Goal: Task Accomplishment & Management: Use online tool/utility

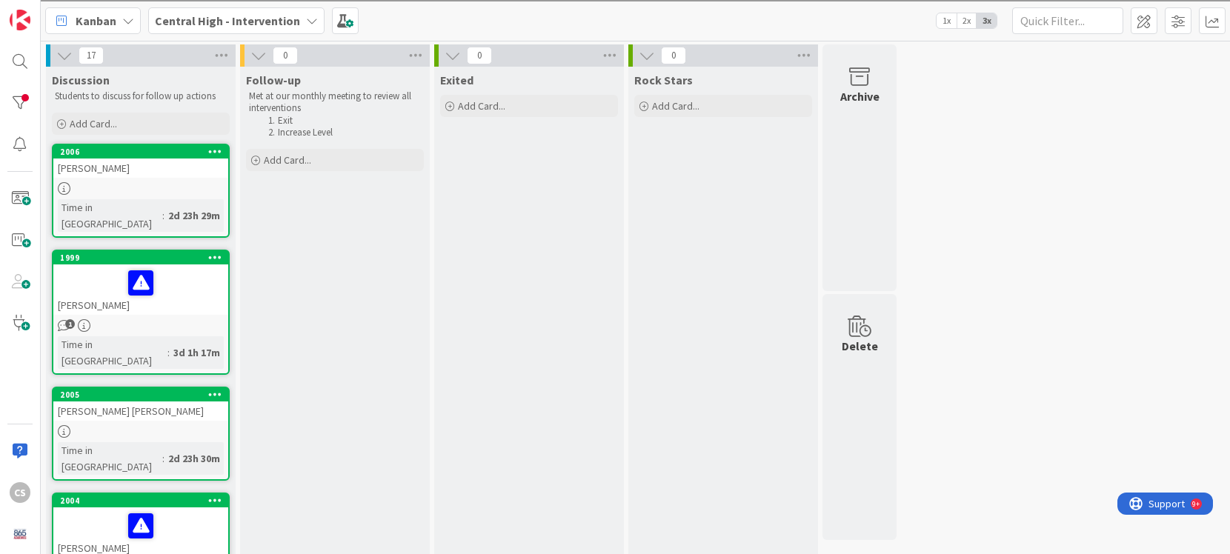
drag, startPoint x: 557, startPoint y: 133, endPoint x: 425, endPoint y: 1, distance: 187.0
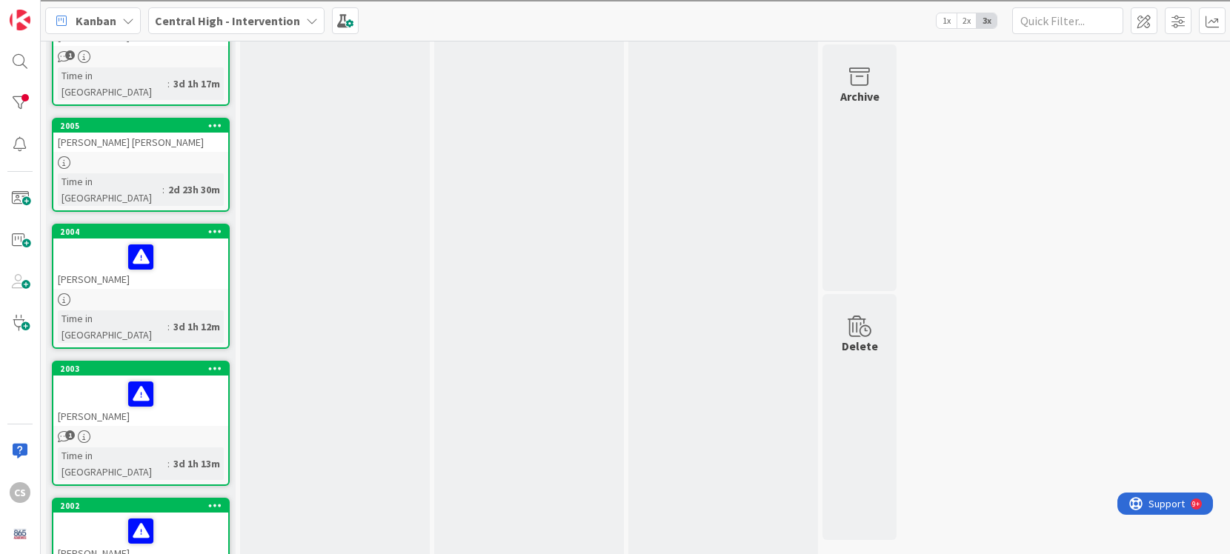
scroll to position [275, 0]
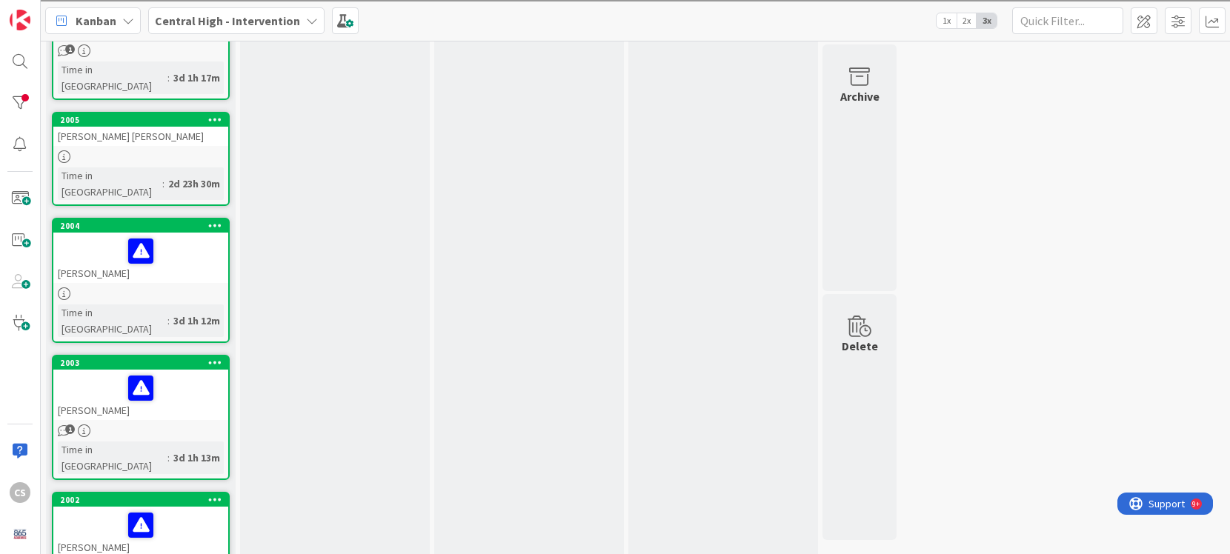
click at [113, 425] on div "1" at bounding box center [140, 431] width 175 height 13
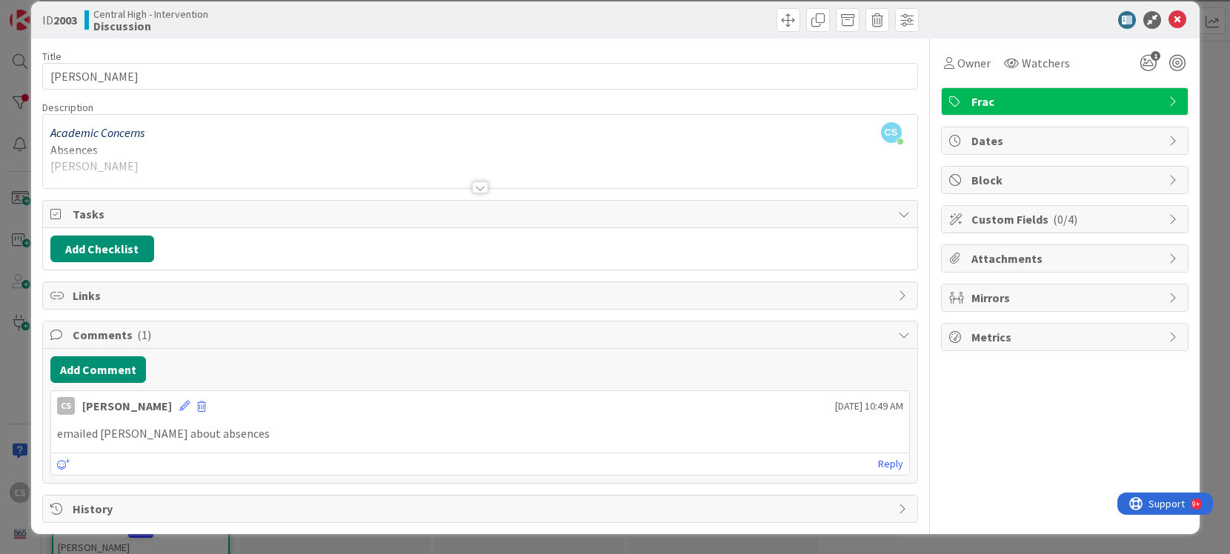
scroll to position [18, 0]
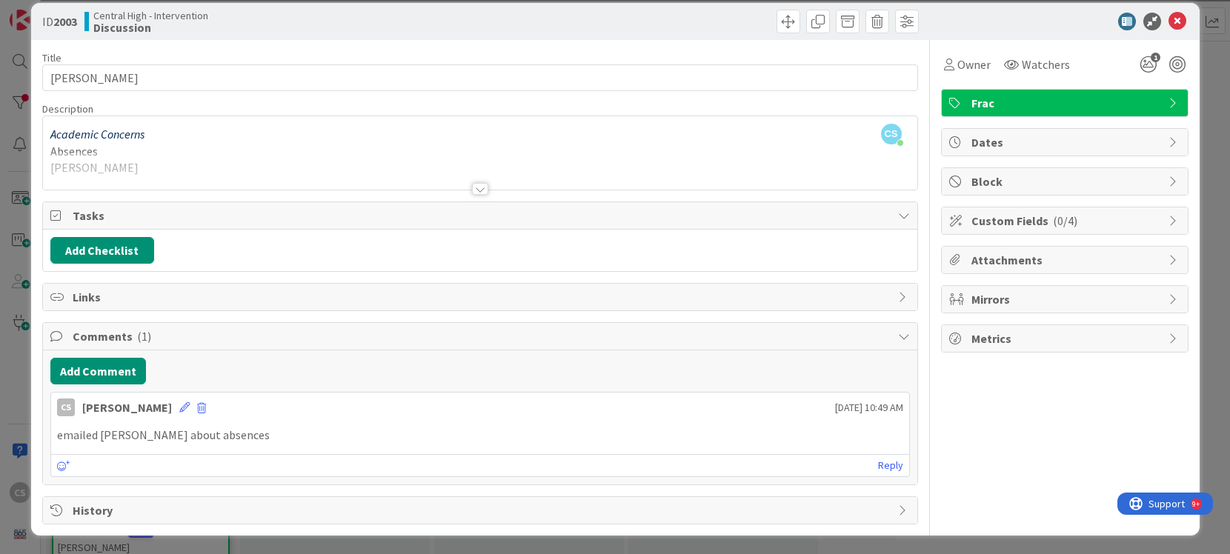
click at [252, 434] on p "emailed [PERSON_NAME] about absences" at bounding box center [480, 435] width 846 height 17
click at [93, 375] on button "Add Comment" at bounding box center [98, 371] width 96 height 27
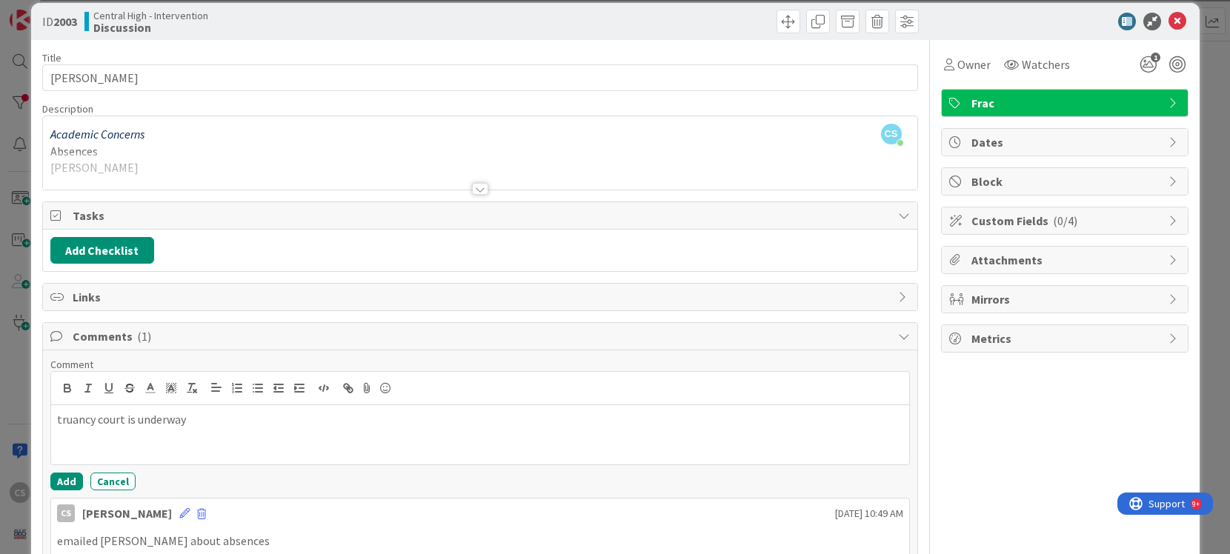
click at [122, 419] on p "truancy court is underway" at bounding box center [480, 419] width 846 height 17
click at [244, 419] on p "truancy court situation is underway" at bounding box center [480, 419] width 846 height 17
click at [67, 482] on button "Add" at bounding box center [66, 482] width 33 height 18
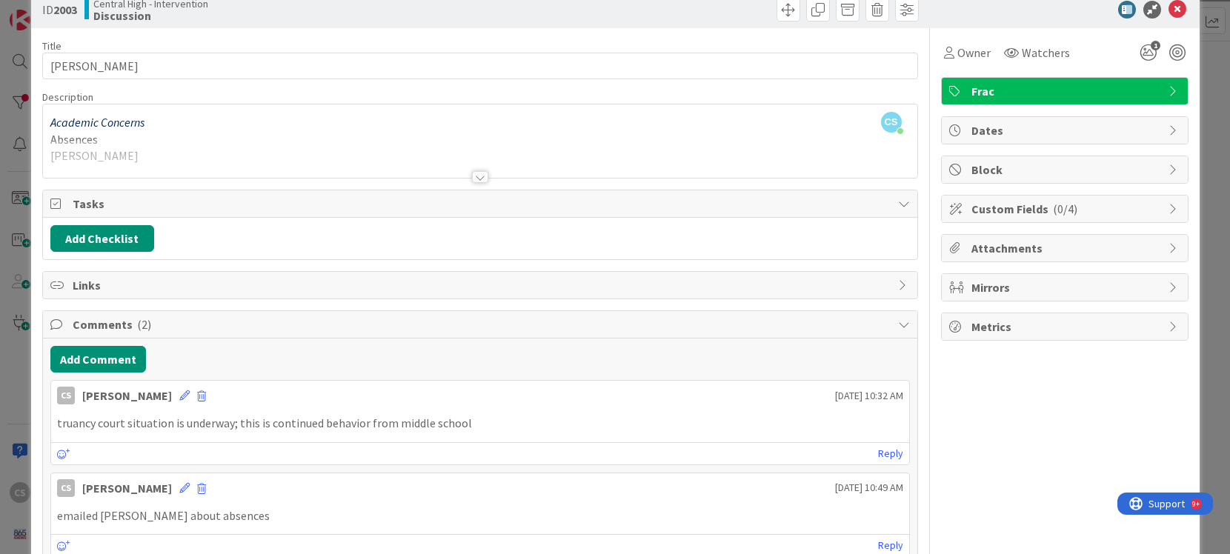
scroll to position [36, 0]
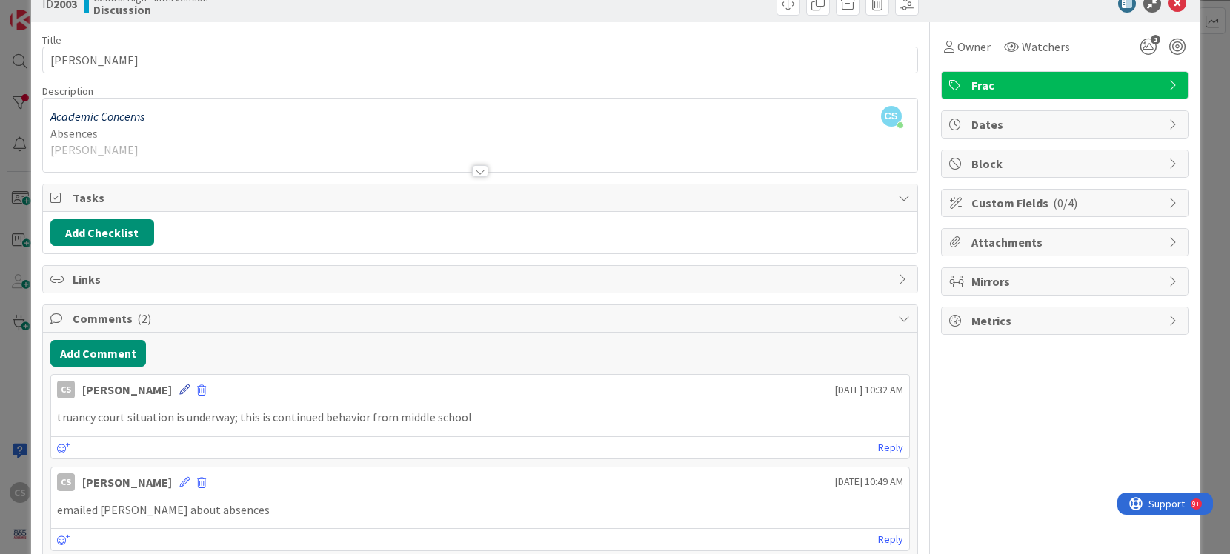
click at [179, 389] on icon at bounding box center [184, 390] width 10 height 10
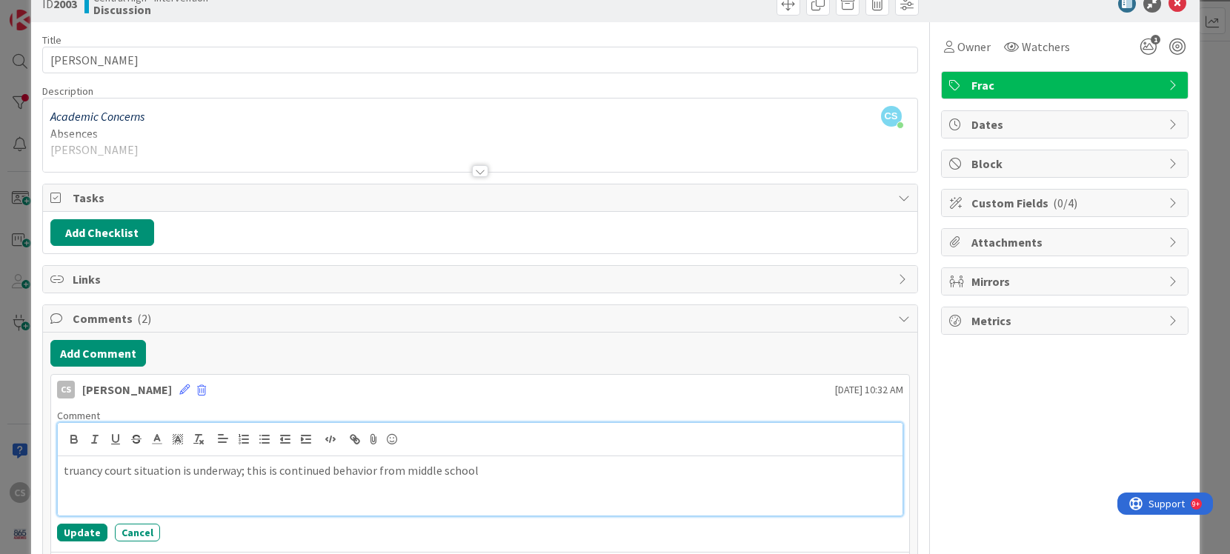
click at [239, 470] on p "truancy court situation is underway; this is continued behavior from middle sch…" at bounding box center [480, 470] width 833 height 17
click at [61, 472] on div "truancy court situation is underway (date 10/30); this is continued behavior fr…" at bounding box center [480, 485] width 845 height 59
click at [82, 531] on button "Update" at bounding box center [82, 533] width 50 height 18
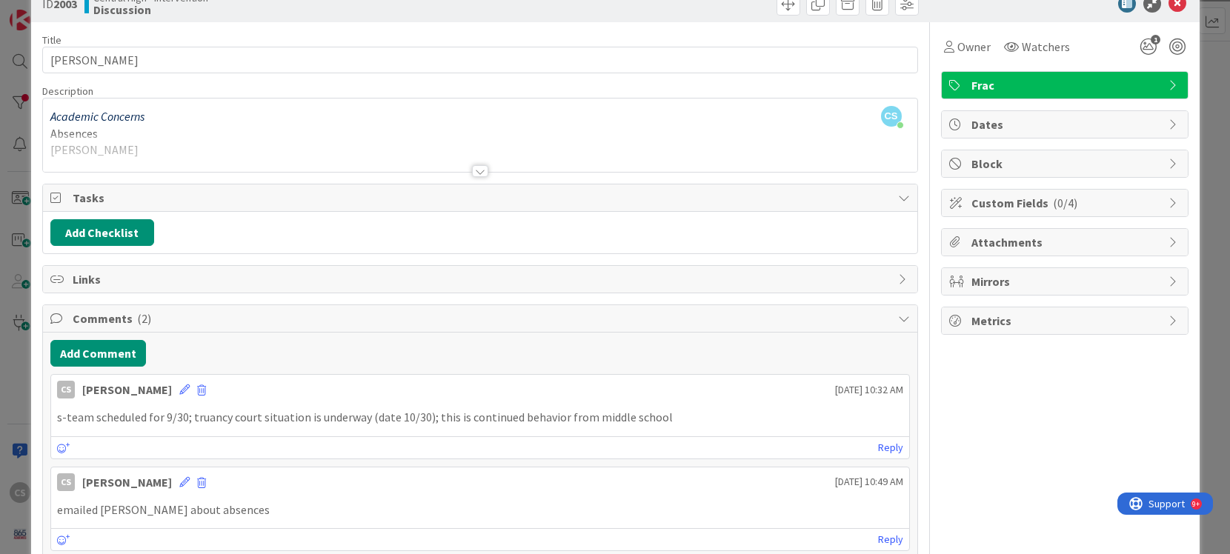
scroll to position [0, 0]
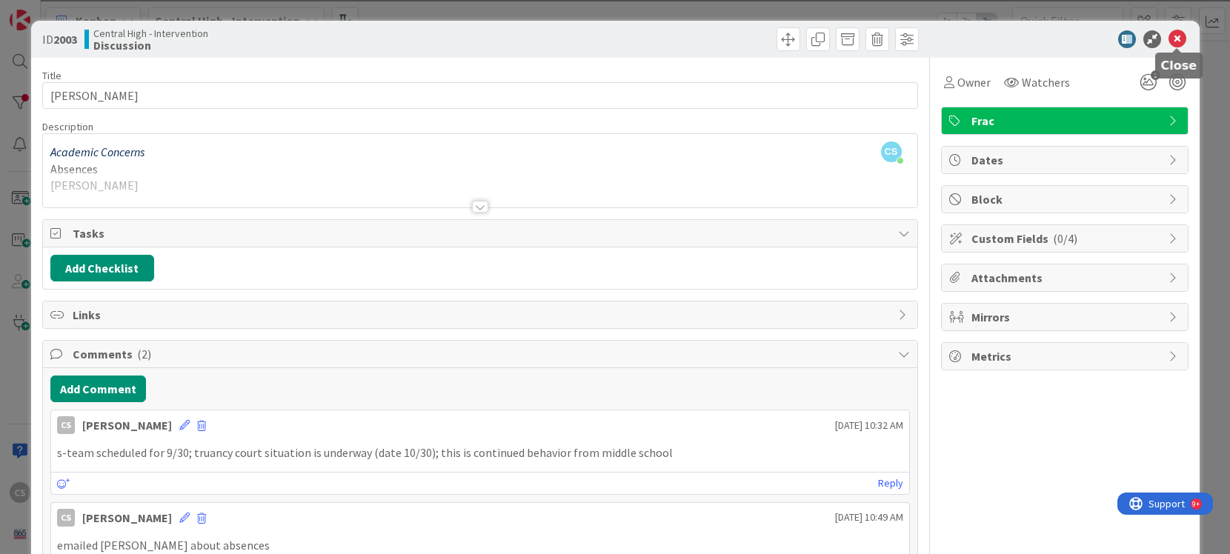
click at [1176, 36] on icon at bounding box center [1177, 39] width 18 height 18
